Goal: Task Accomplishment & Management: Manage account settings

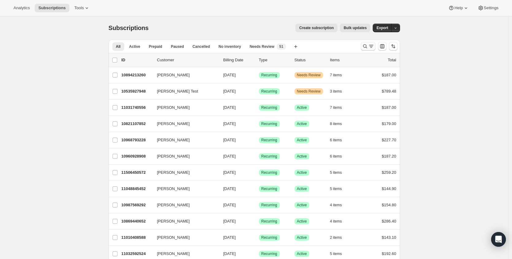
click at [370, 49] on icon "Search and filter results" at bounding box center [371, 46] width 6 height 6
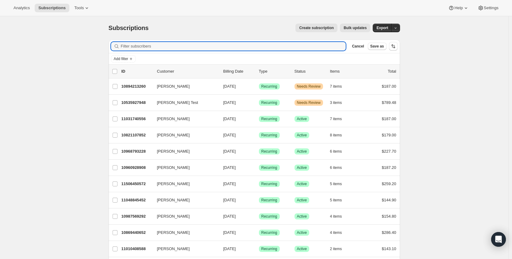
paste input "[PERSON_NAME][DOMAIN_NAME][EMAIL_ADDRESS][PERSON_NAME][PERSON_NAME][DOMAIN_NAME]"
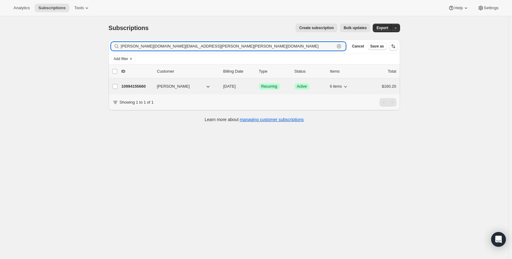
type input "[PERSON_NAME][DOMAIN_NAME][EMAIL_ADDRESS][PERSON_NAME][PERSON_NAME][DOMAIN_NAME]"
drag, startPoint x: 131, startPoint y: 86, endPoint x: 200, endPoint y: 82, distance: 68.8
click at [131, 86] on p "10994155660" at bounding box center [136, 86] width 31 height 6
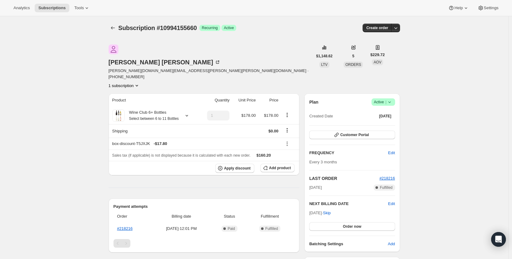
click at [385, 99] on span "Active |" at bounding box center [383, 102] width 19 height 6
click at [375, 102] on span "Cancel subscription" at bounding box center [383, 104] width 35 height 5
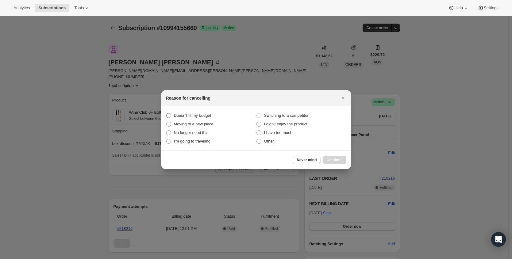
click at [205, 116] on span "Doesn't fit my budget" at bounding box center [192, 115] width 37 height 5
click at [167, 113] on budget "Doesn't fit my budget" at bounding box center [166, 113] width 0 height 0
radio budget "true"
click at [335, 160] on span "Continue" at bounding box center [335, 160] width 16 height 5
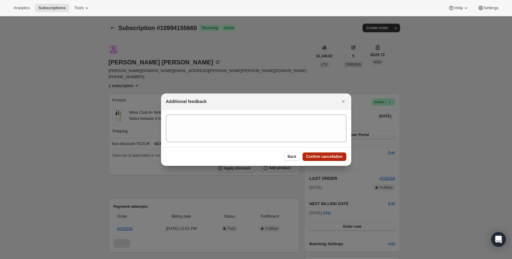
click at [335, 159] on button "Confirm cancellation" at bounding box center [324, 156] width 44 height 9
